Goal: Find specific page/section: Find specific page/section

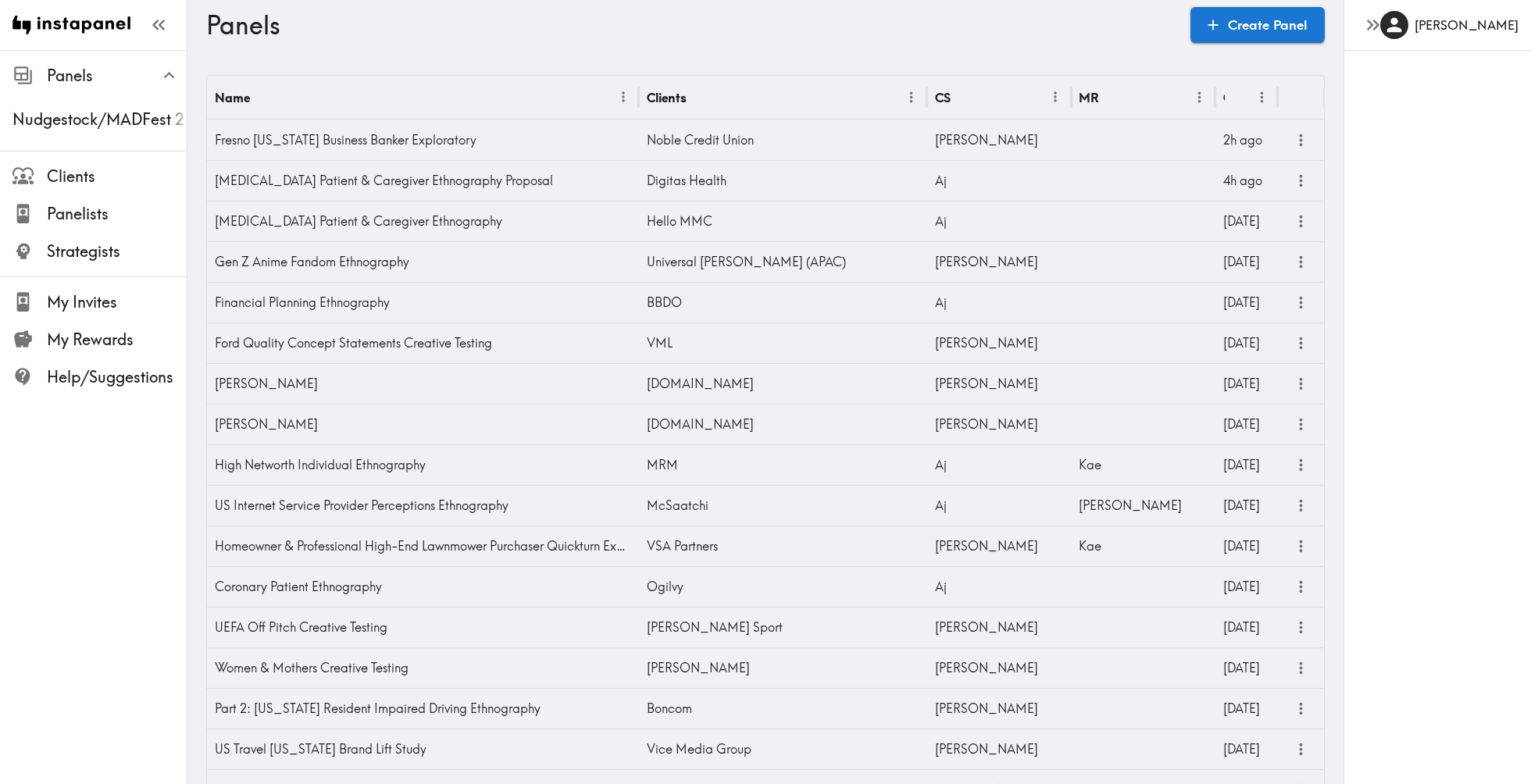
scroll to position [518, 0]
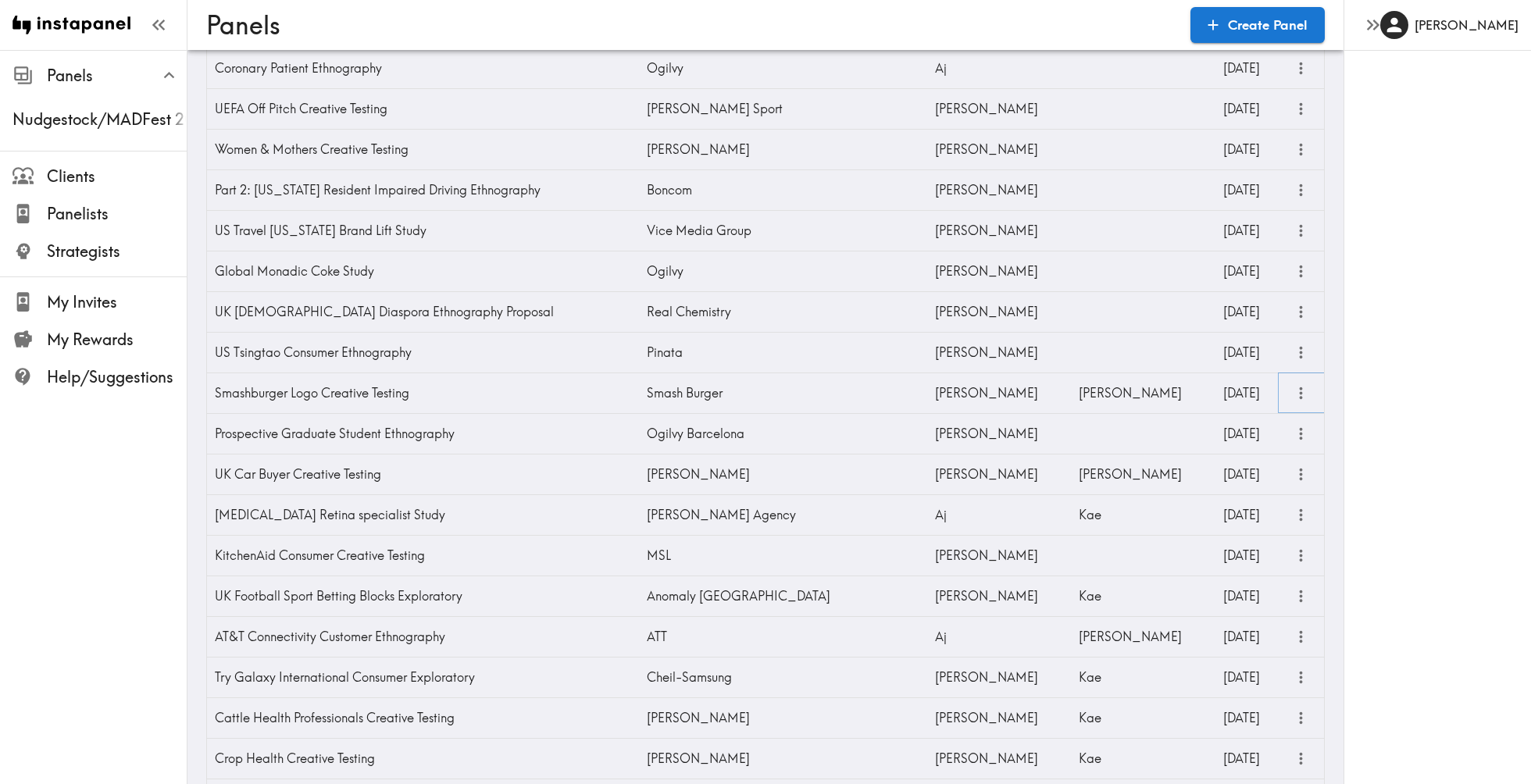
click at [1300, 392] on icon "more" at bounding box center [1301, 393] width 3 height 12
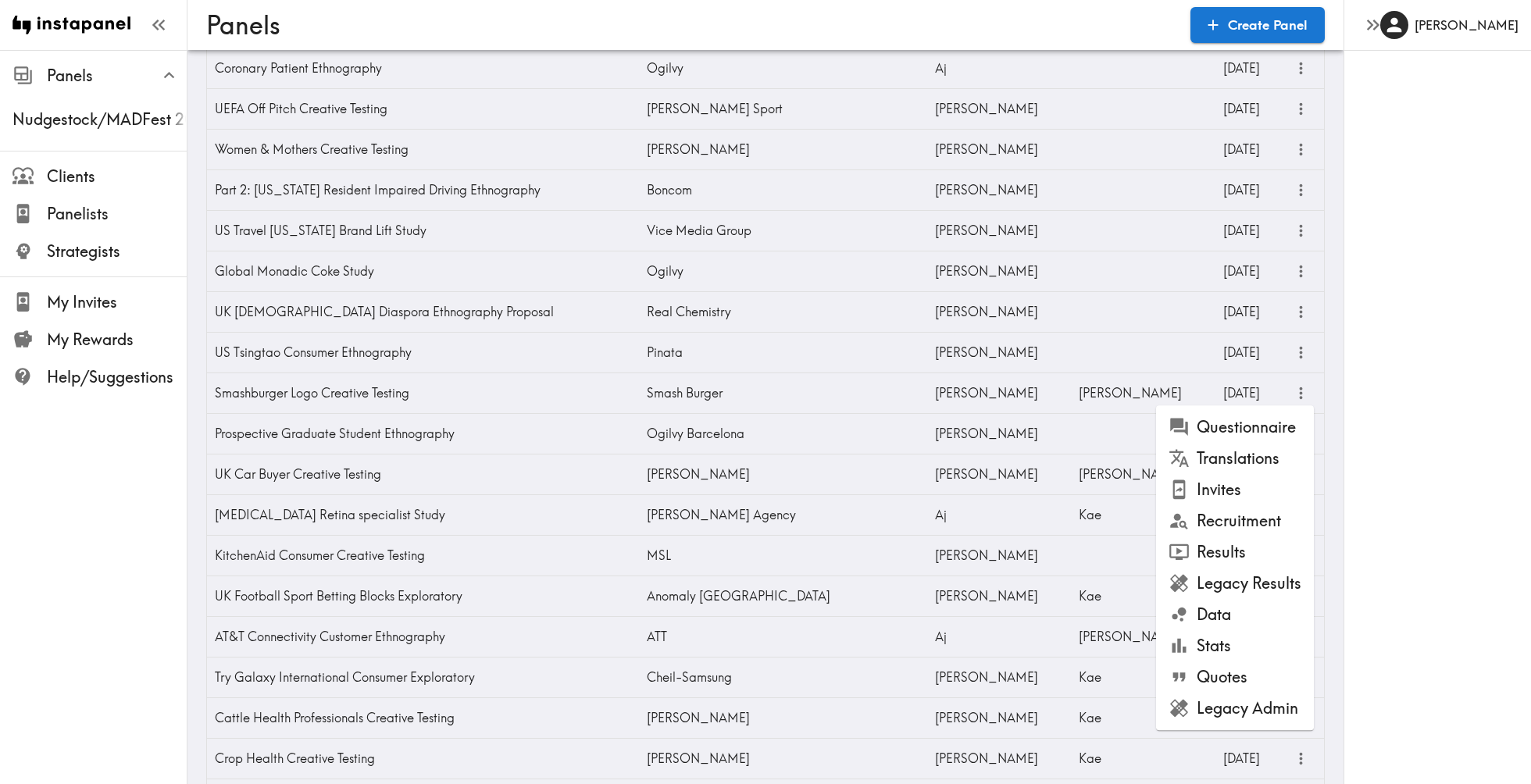
click at [1259, 550] on li "Results" at bounding box center [1235, 552] width 158 height 32
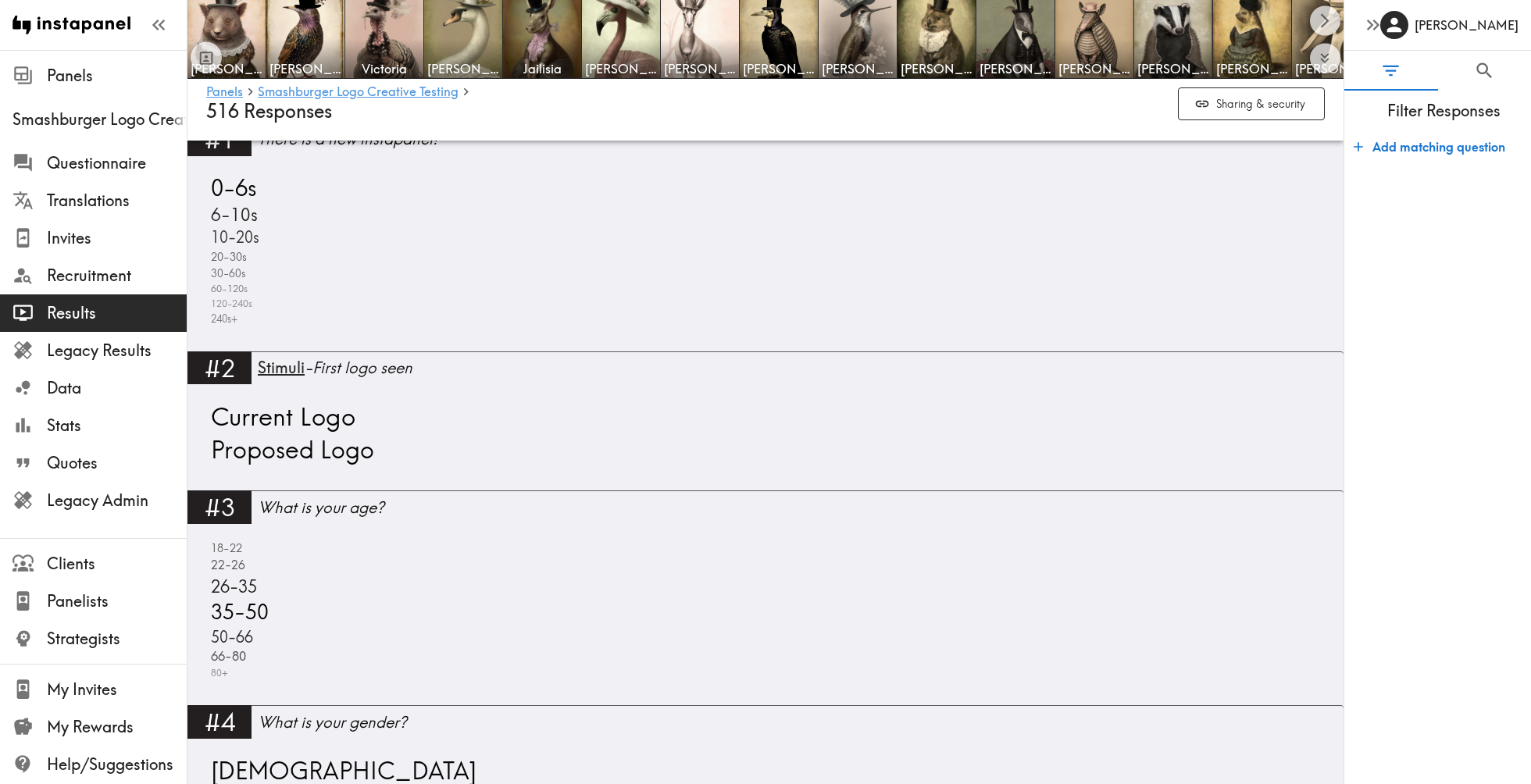
scroll to position [704, 0]
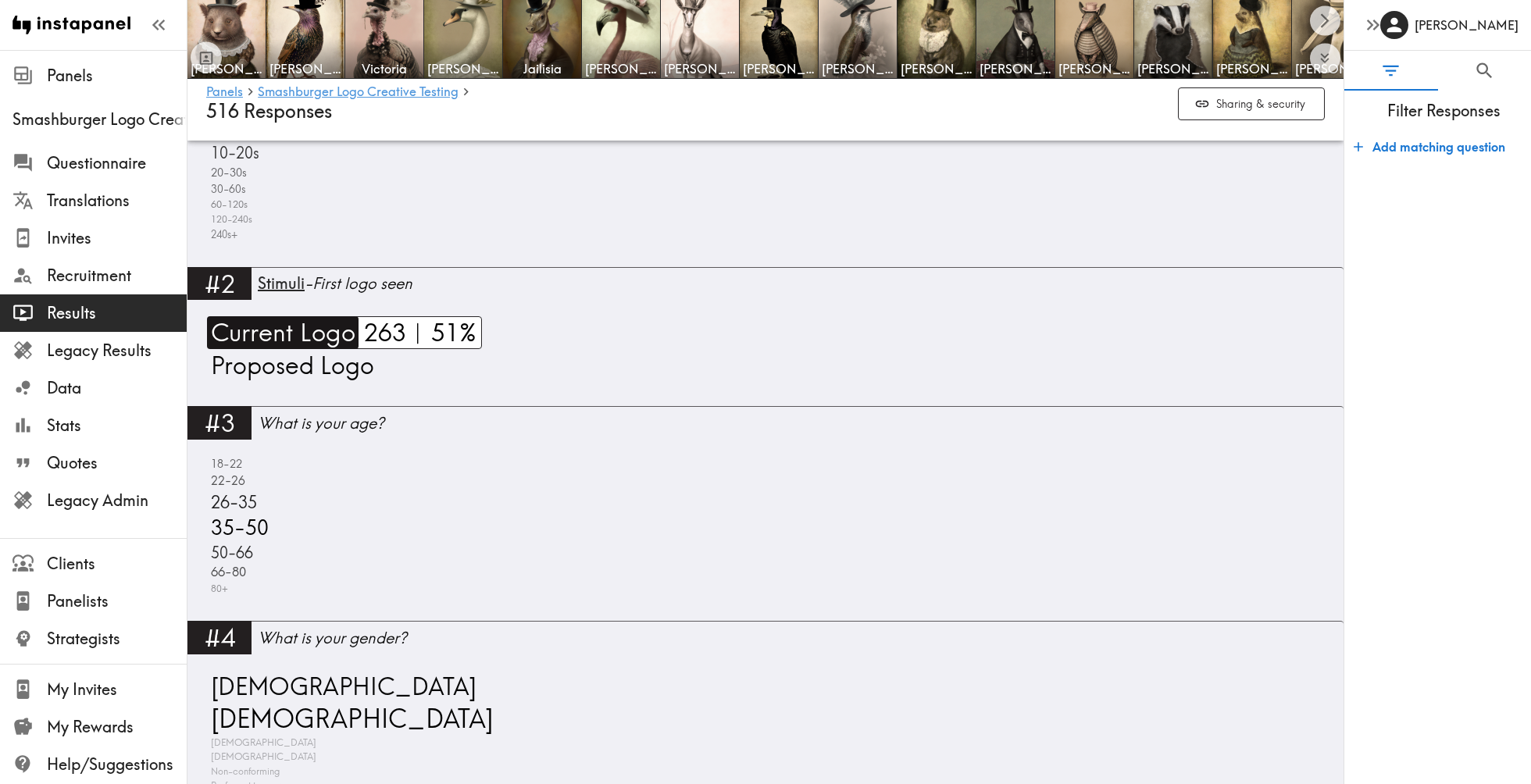
click at [333, 336] on span "Current Logo" at bounding box center [282, 332] width 149 height 33
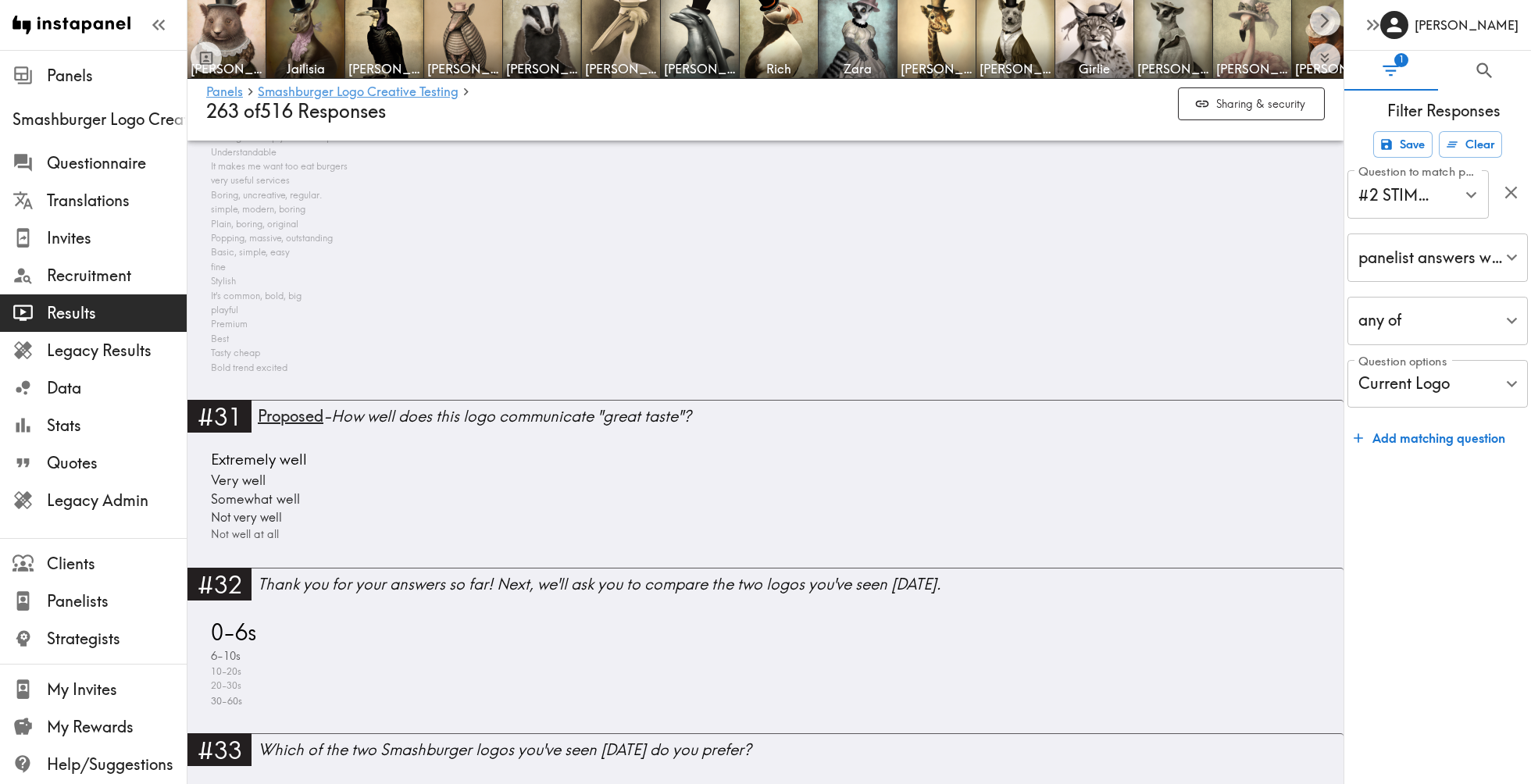
scroll to position [19805, 0]
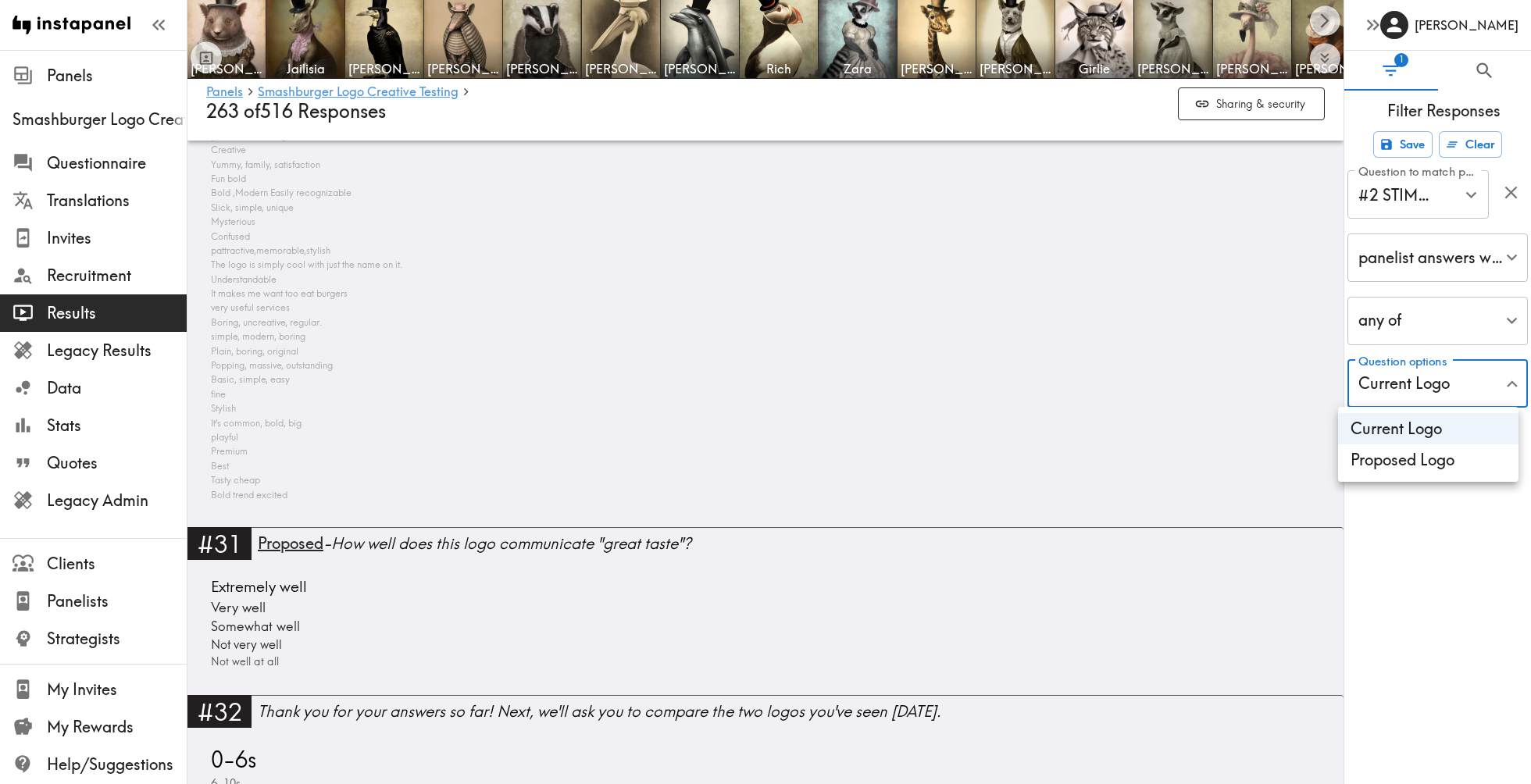
click at [1425, 455] on li "Proposed Logo" at bounding box center [1428, 460] width 180 height 32
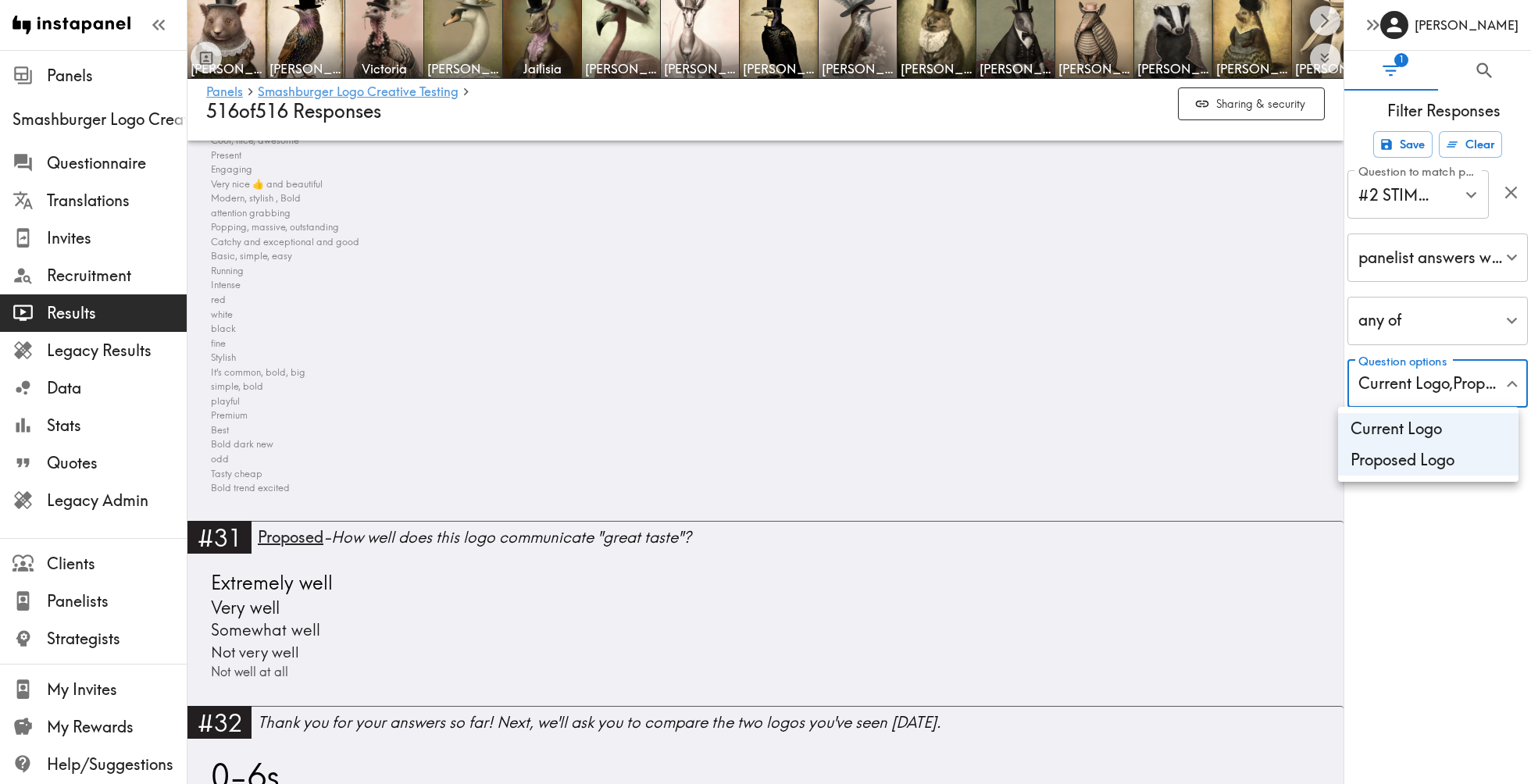
scroll to position [20484, 0]
click at [600, 593] on div at bounding box center [766, 392] width 1531 height 784
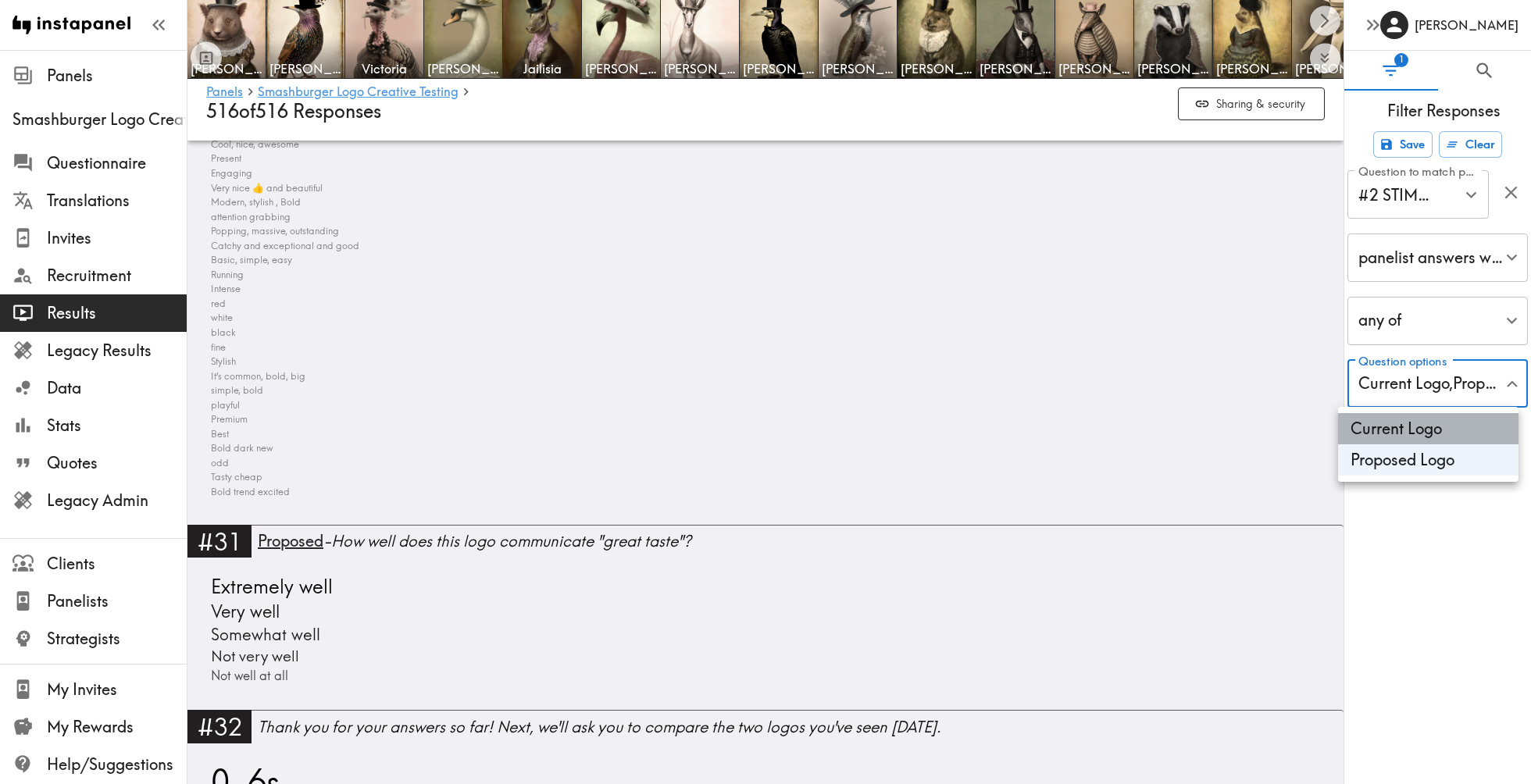
click at [1410, 428] on li "Current Logo" at bounding box center [1428, 429] width 180 height 32
type input "b9e8defd-f119-4d9b-b814-ea898500b1b5"
click at [1149, 558] on div at bounding box center [766, 392] width 1531 height 784
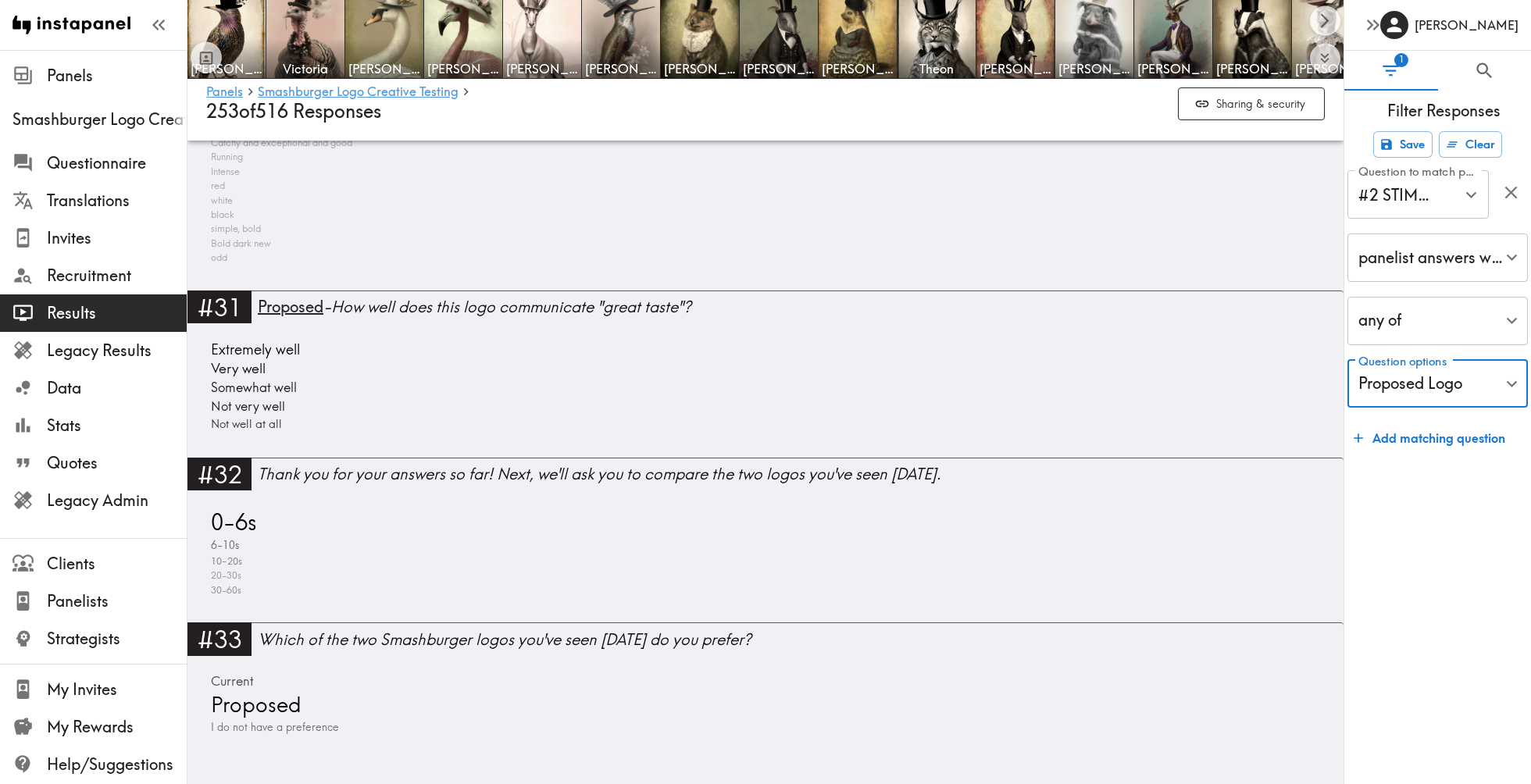
scroll to position [20029, 0]
